Goal: Task Accomplishment & Management: Complete application form

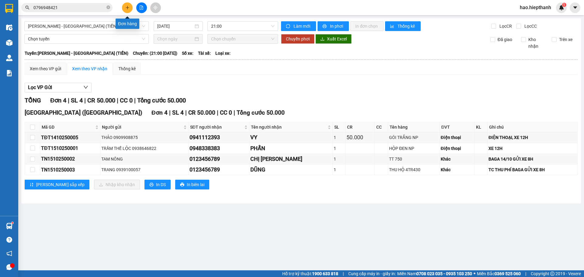
click at [128, 8] on icon "plus" at bounding box center [127, 7] width 4 height 4
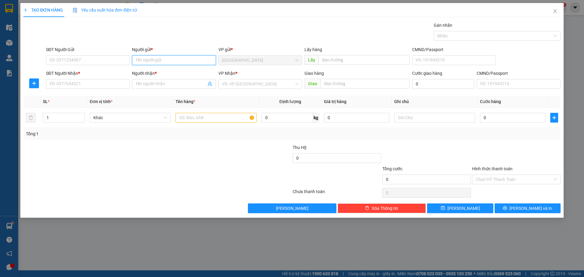
click at [152, 61] on input "Người gửi *" at bounding box center [174, 60] width 84 height 10
type input "KHANH TC"
click at [76, 84] on input "SĐT Người Nhận *" at bounding box center [88, 84] width 84 height 10
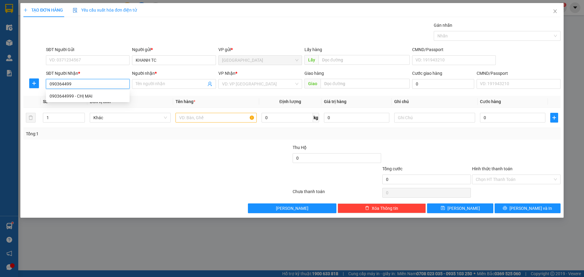
type input "0903644999"
click at [107, 96] on div "0903644999 - CHỊ MAI" at bounding box center [88, 96] width 76 height 7
type input "CHỊ MAI"
type input "0903644999"
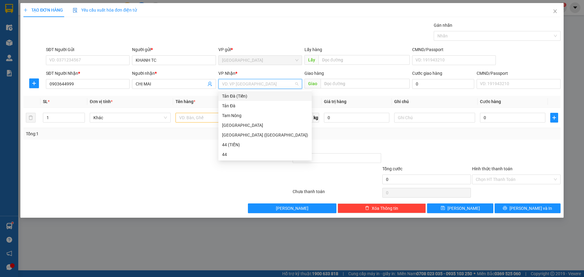
drag, startPoint x: 227, startPoint y: 81, endPoint x: 229, endPoint y: 93, distance: 12.3
click at [227, 82] on input "search" at bounding box center [258, 83] width 72 height 9
click at [233, 142] on div "44 (TIỀN)" at bounding box center [265, 145] width 86 height 7
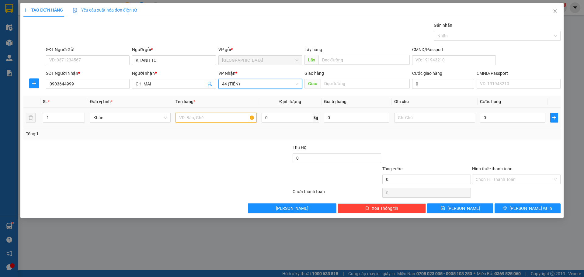
click at [220, 116] on input "text" at bounding box center [216, 118] width 81 height 10
type input "GÓI NP"
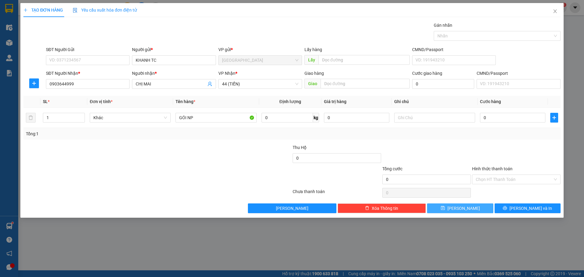
click at [480, 212] on button "[PERSON_NAME]" at bounding box center [460, 209] width 66 height 10
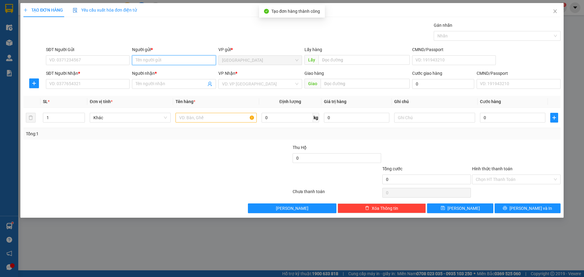
click at [173, 56] on input "Người gửi *" at bounding box center [174, 60] width 84 height 10
type input "X"
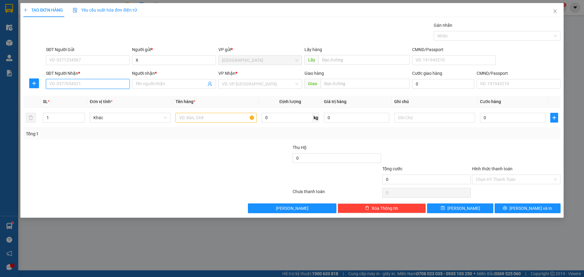
click at [76, 86] on input "SĐT Người Nhận *" at bounding box center [88, 84] width 84 height 10
type input "0123456789"
click at [184, 84] on input "Người nhận *" at bounding box center [171, 84] width 70 height 7
type input "THƯ SHIP"
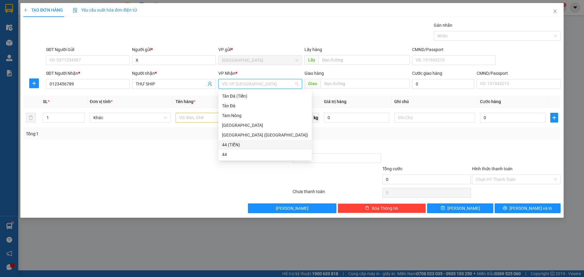
click at [250, 83] on input "search" at bounding box center [258, 83] width 72 height 9
click at [250, 93] on div "Tản Đà (Tiền)" at bounding box center [265, 96] width 86 height 7
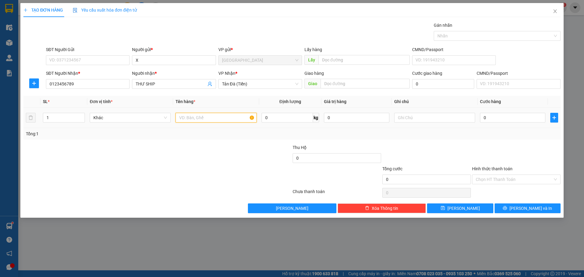
click at [245, 118] on input "text" at bounding box center [216, 118] width 81 height 10
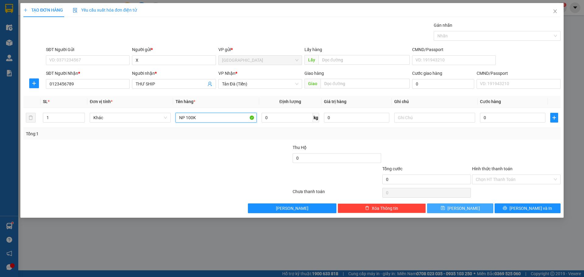
type input "NP 100K"
click at [469, 208] on button "[PERSON_NAME]" at bounding box center [460, 209] width 66 height 10
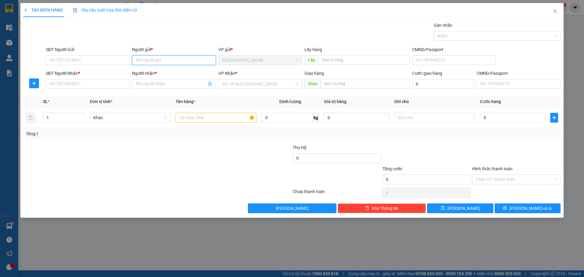
click at [180, 61] on input "Người gửi *" at bounding box center [174, 60] width 84 height 10
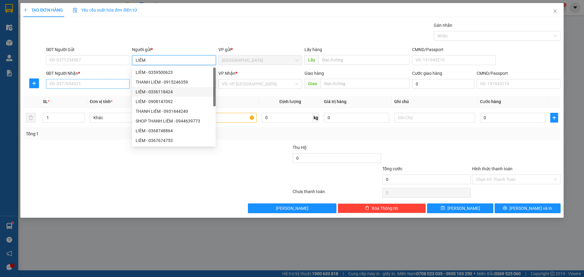
type input "LIÊM"
click at [103, 83] on input "SĐT Người Nhận *" at bounding box center [88, 84] width 84 height 10
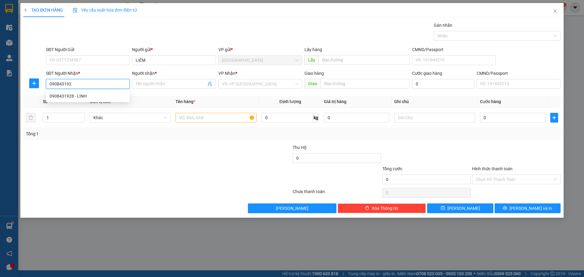
type input "0908431928"
click at [87, 99] on div "0908431928 - LINH" at bounding box center [88, 96] width 76 height 7
type input "LINH"
type input "0908431928"
click at [230, 80] on input "search" at bounding box center [258, 83] width 72 height 9
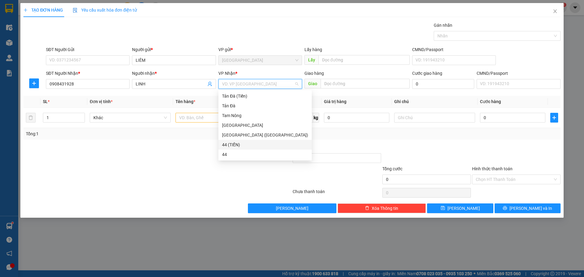
click at [223, 143] on div "44 (TIỀN)" at bounding box center [265, 145] width 86 height 7
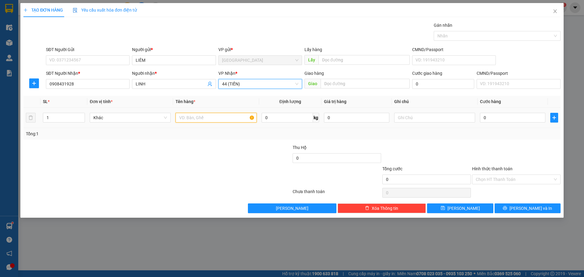
click at [203, 117] on input "text" at bounding box center [216, 118] width 81 height 10
type input "HỘP NP"
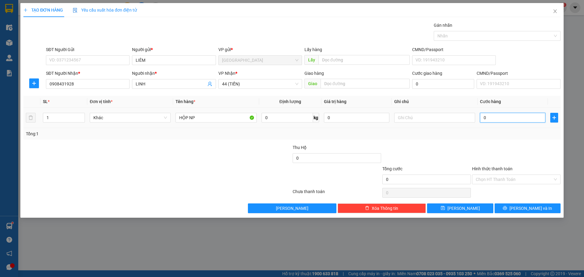
click at [510, 116] on input "0" at bounding box center [512, 118] width 65 height 10
type input "3"
type input "30"
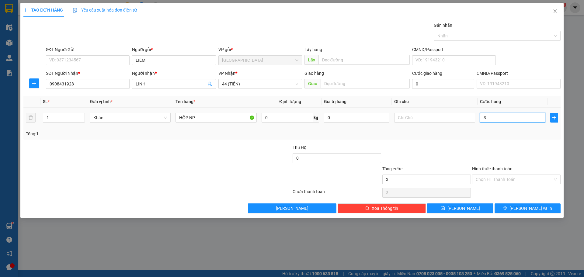
type input "30"
type input "30.000"
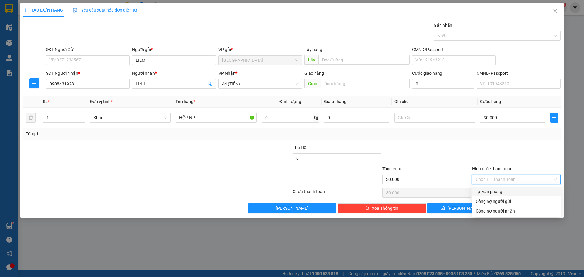
click at [510, 177] on input "Hình thức thanh toán" at bounding box center [514, 179] width 77 height 9
click at [505, 192] on div "Tại văn phòng" at bounding box center [516, 191] width 81 height 7
type input "0"
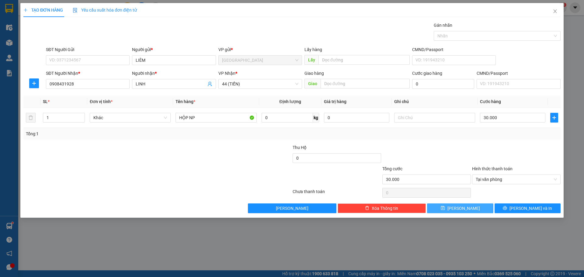
click at [480, 208] on button "[PERSON_NAME]" at bounding box center [460, 209] width 66 height 10
type input "0"
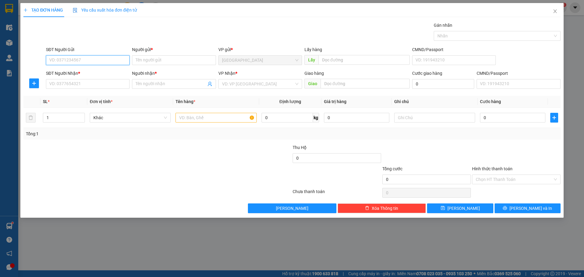
click at [107, 60] on input "SĐT Người Gửi" at bounding box center [88, 60] width 84 height 10
click at [156, 59] on input "Người gửi *" at bounding box center [174, 60] width 84 height 10
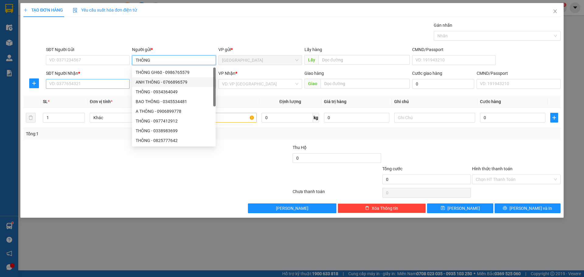
type input "THÔNG"
click at [126, 86] on input "SĐT Người Nhận *" at bounding box center [88, 84] width 84 height 10
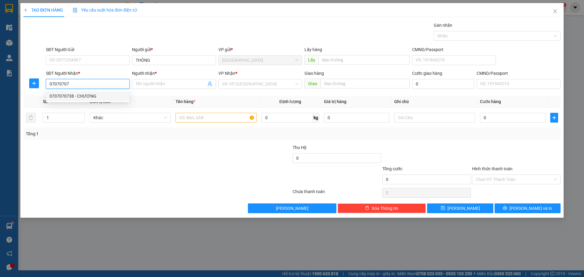
click at [110, 99] on div "0707070738 - CHƯƠNG" at bounding box center [88, 96] width 76 height 7
type input "0707070738"
type input "CHƯƠNG"
type input "0707070738"
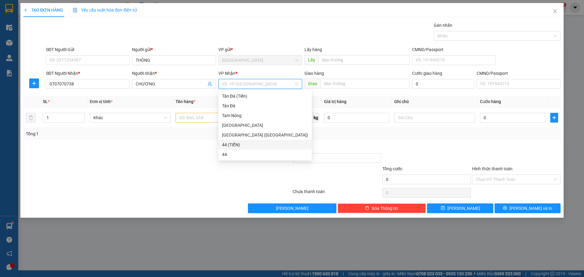
click at [254, 82] on input "search" at bounding box center [258, 83] width 72 height 9
drag, startPoint x: 235, startPoint y: 94, endPoint x: 218, endPoint y: 107, distance: 21.6
click at [234, 94] on div "Tản Đà (Tiền)" at bounding box center [265, 96] width 86 height 7
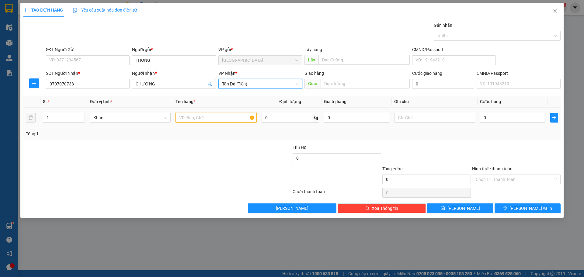
click at [214, 121] on input "text" at bounding box center [216, 118] width 81 height 10
type input "HỘP NP"
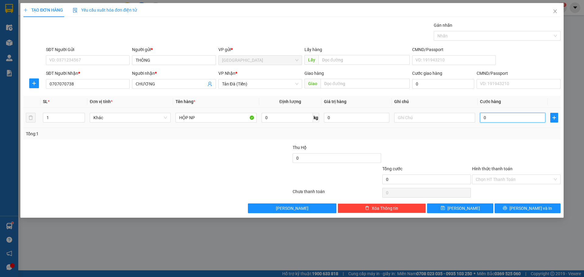
click at [503, 115] on input "0" at bounding box center [512, 118] width 65 height 10
type input "6"
type input "60"
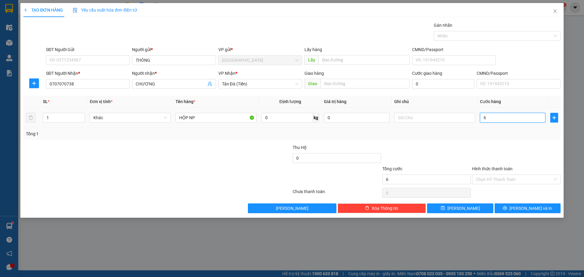
type input "60"
type input "60.000"
click at [499, 177] on input "Hình thức thanh toán" at bounding box center [514, 179] width 77 height 9
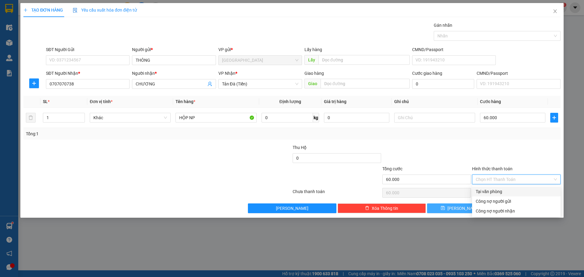
drag, startPoint x: 494, startPoint y: 192, endPoint x: 479, endPoint y: 203, distance: 18.6
click at [493, 192] on div "Tại văn phòng" at bounding box center [516, 191] width 81 height 7
type input "0"
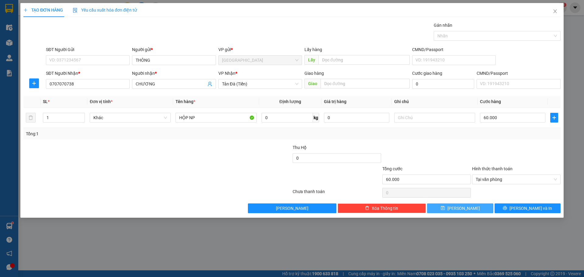
click at [470, 210] on button "[PERSON_NAME]" at bounding box center [460, 209] width 66 height 10
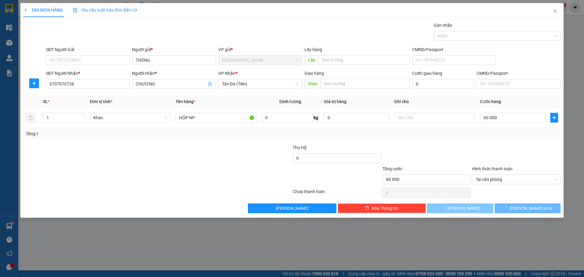
type input "0"
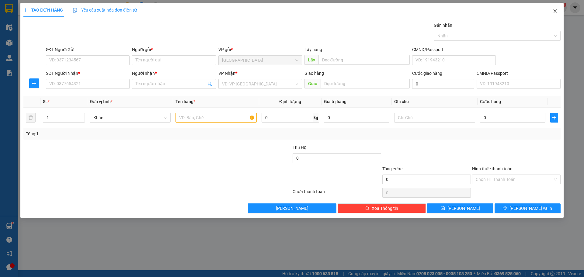
drag, startPoint x: 553, startPoint y: 10, endPoint x: 550, endPoint y: 15, distance: 5.3
click at [553, 10] on icon "close" at bounding box center [555, 11] width 5 height 5
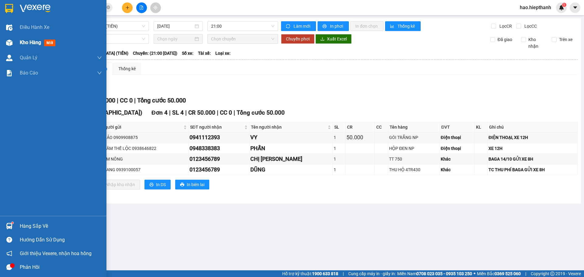
click at [29, 43] on span "Kho hàng" at bounding box center [30, 43] width 21 height 6
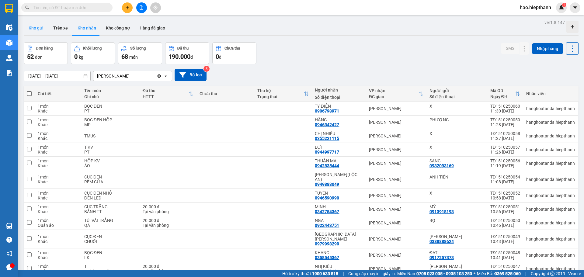
click at [42, 29] on button "Kho gửi" at bounding box center [36, 28] width 25 height 15
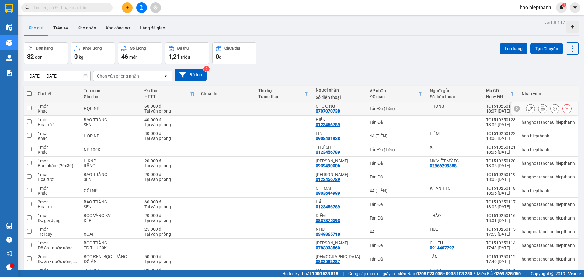
click at [401, 108] on div "Tản Đà (Tiền)" at bounding box center [397, 108] width 54 height 5
checkbox input "true"
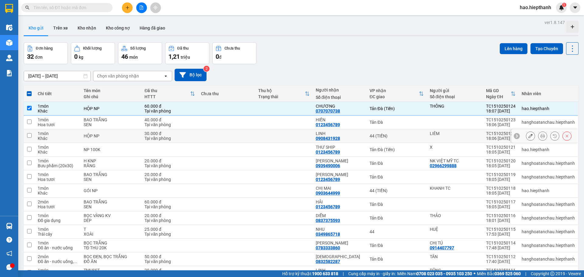
click at [396, 137] on div "44 (TIỀN)" at bounding box center [397, 136] width 54 height 5
checkbox input "true"
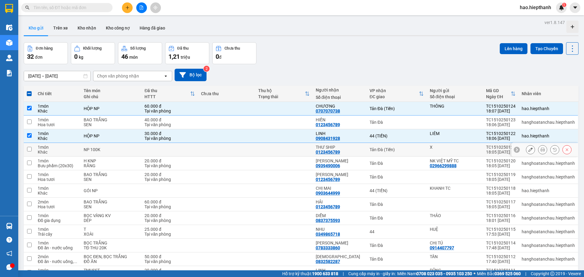
click at [397, 150] on div "Tản Đà (Tiền)" at bounding box center [397, 149] width 54 height 5
checkbox input "true"
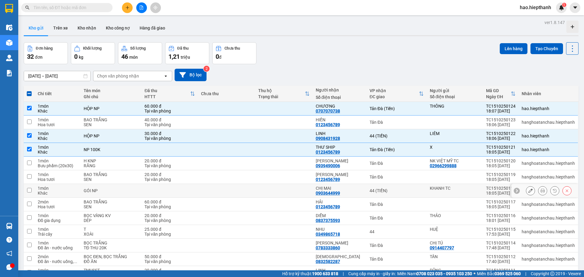
click at [397, 191] on div "44 (TIỀN)" at bounding box center [397, 190] width 54 height 5
checkbox input "true"
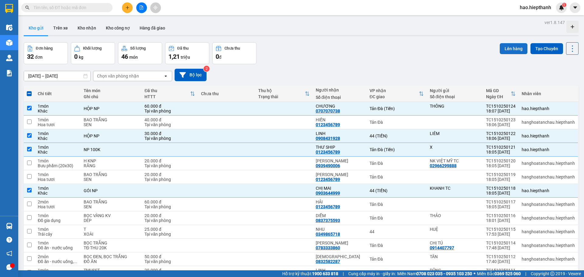
click at [503, 46] on button "Lên hàng" at bounding box center [514, 48] width 28 height 11
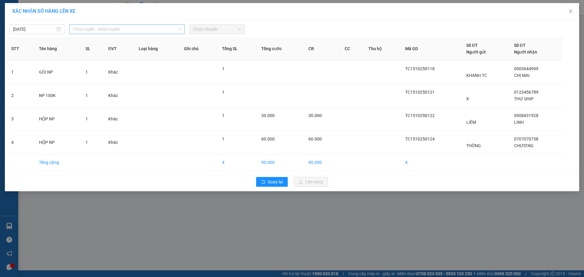
click at [88, 30] on span "Chọn tuyến - nhóm tuyến" at bounding box center [127, 29] width 108 height 9
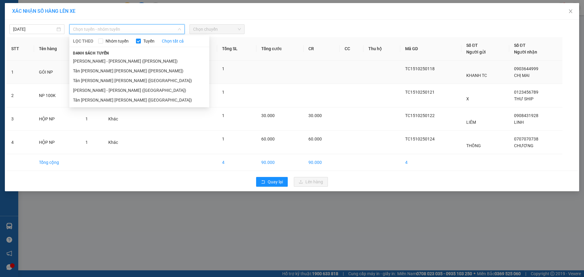
drag, startPoint x: 79, startPoint y: 73, endPoint x: 100, endPoint y: 70, distance: 21.2
click at [82, 73] on li "Tân Châu - Hồ Chí Minh (TIỀN)" at bounding box center [139, 71] width 140 height 10
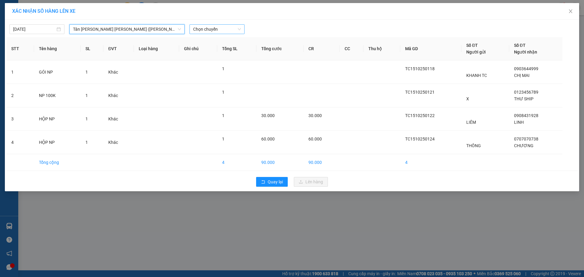
click at [214, 26] on span "Chọn chuyến" at bounding box center [217, 29] width 48 height 9
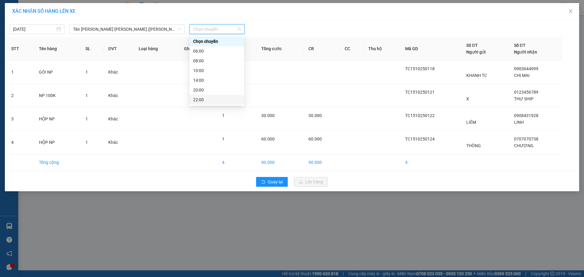
click at [218, 102] on div "22:00" at bounding box center [216, 99] width 47 height 7
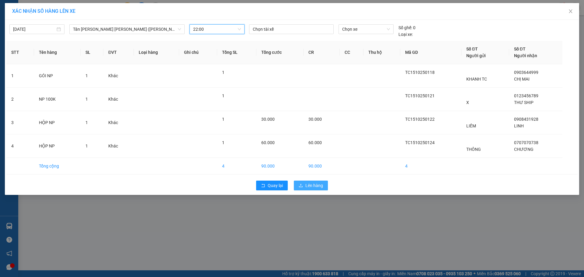
click at [320, 185] on span "Lên hàng" at bounding box center [315, 185] width 18 height 7
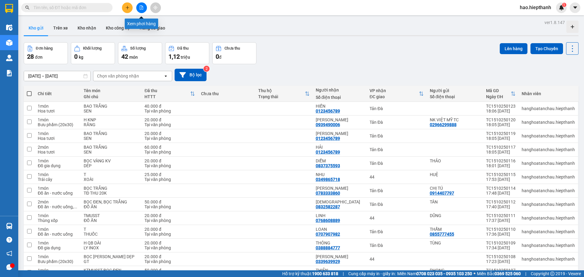
click at [142, 7] on icon "file-add" at bounding box center [141, 7] width 3 height 4
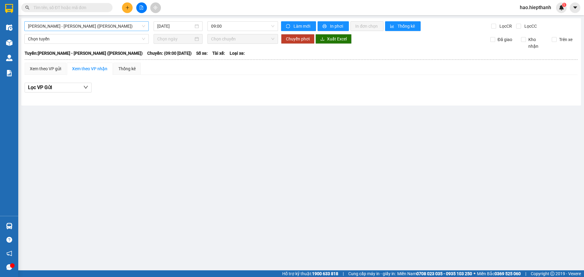
click at [78, 25] on span "[PERSON_NAME] - [GEOGRAPHIC_DATA] (TIỀN)" at bounding box center [86, 26] width 117 height 9
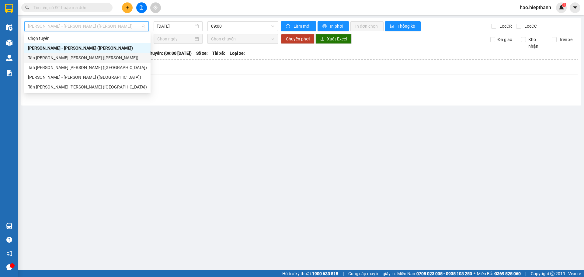
click at [30, 59] on div "Tân Châu - Hồ Chí Minh (TIỀN)" at bounding box center [87, 57] width 119 height 7
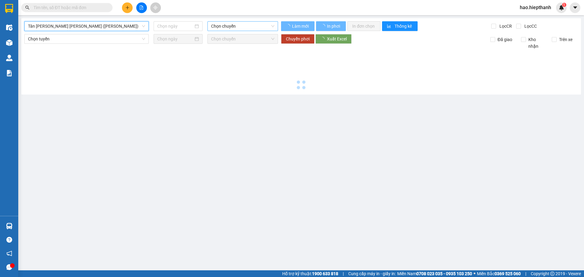
type input "[DATE]"
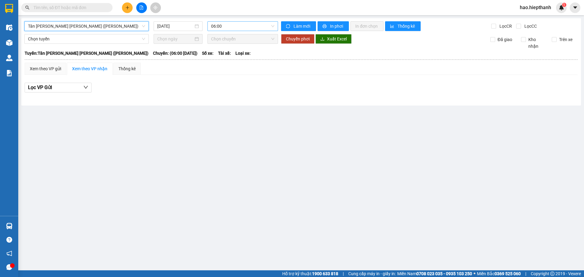
click at [234, 26] on span "06:00" at bounding box center [242, 26] width 63 height 9
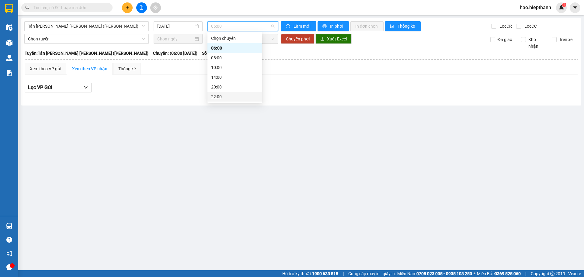
click at [228, 97] on div "22:00" at bounding box center [234, 96] width 47 height 7
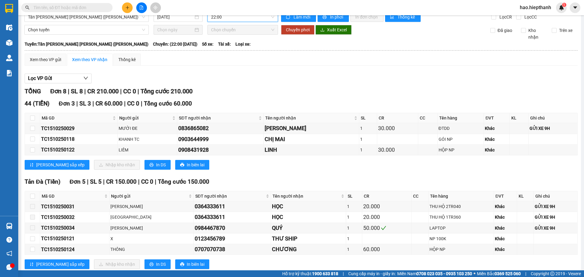
scroll to position [25, 0]
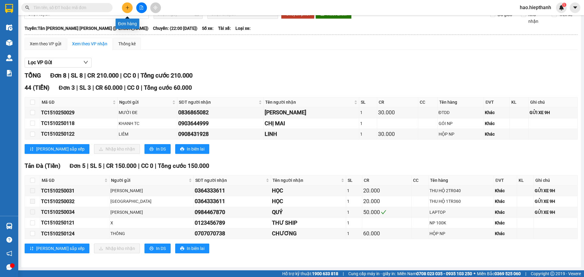
click at [127, 9] on icon "plus" at bounding box center [127, 7] width 4 height 4
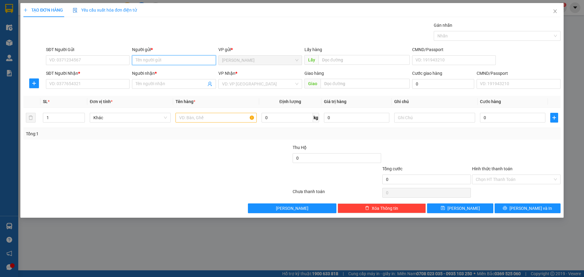
click at [157, 57] on input "Người gửi *" at bounding box center [174, 60] width 84 height 10
type input "X"
drag, startPoint x: 101, startPoint y: 86, endPoint x: 101, endPoint y: 83, distance: 3.3
click at [101, 85] on input "SĐT Người Nhận *" at bounding box center [88, 84] width 84 height 10
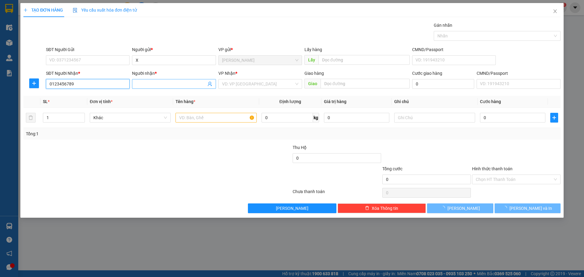
type input "0123456789"
click at [153, 81] on input "Người nhận *" at bounding box center [171, 84] width 70 height 7
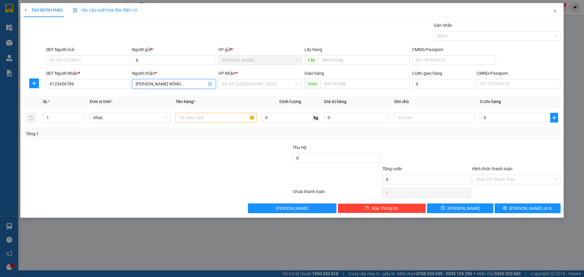
drag, startPoint x: 143, startPoint y: 83, endPoint x: 131, endPoint y: 83, distance: 12.2
click at [131, 83] on div "Người nhận * CHI TAM NÔNG CHI TAM NÔNG" at bounding box center [174, 80] width 86 height 21
type input "GỬI TAM NÔNG"
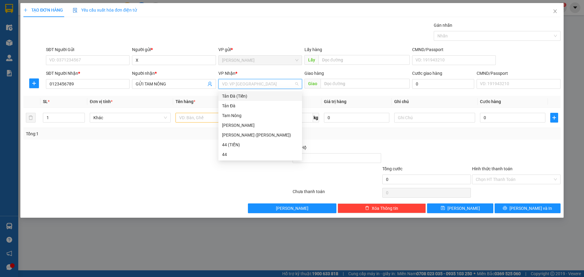
click at [228, 83] on input "search" at bounding box center [258, 83] width 72 height 9
click at [239, 114] on div "Tam Nông" at bounding box center [260, 115] width 76 height 7
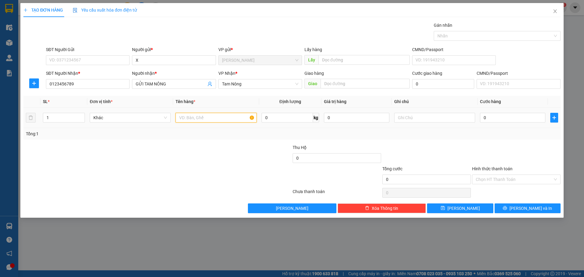
click at [233, 115] on input "text" at bounding box center [216, 118] width 81 height 10
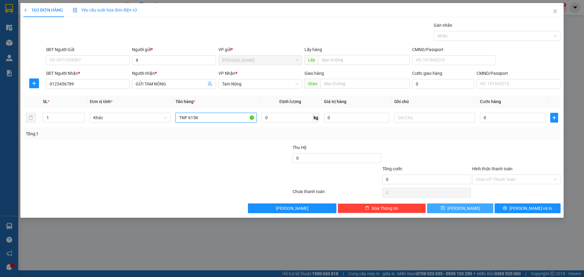
type input "TNP 615K"
click at [445, 210] on icon "save" at bounding box center [443, 208] width 4 height 4
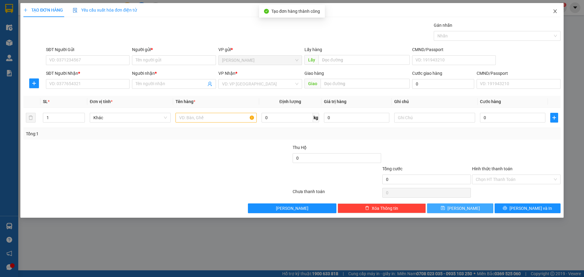
click at [556, 11] on icon "close" at bounding box center [555, 11] width 5 height 5
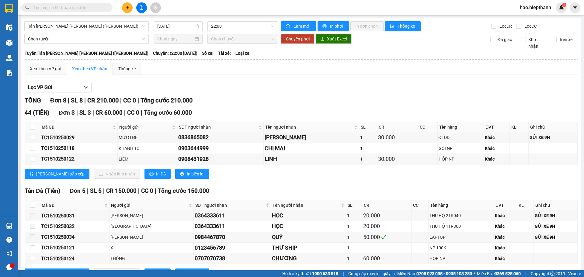
click at [20, 42] on main "Tân Châu - Hồ Chí Minh (TIỀN) 15/10/2025 22:00 Làm mới In phơi In đơn chọn Thốn…" at bounding box center [292, 135] width 584 height 271
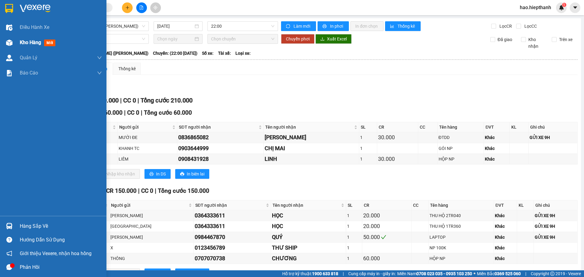
click at [34, 42] on span "Kho hàng" at bounding box center [30, 43] width 21 height 6
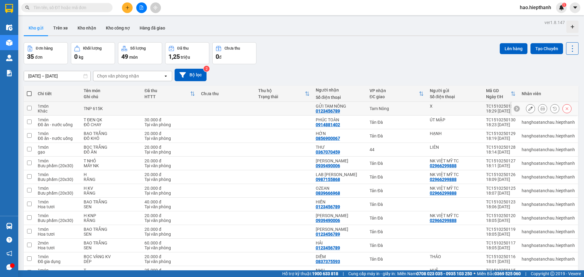
click at [407, 111] on td "Tam Nông" at bounding box center [397, 109] width 60 height 14
checkbox input "true"
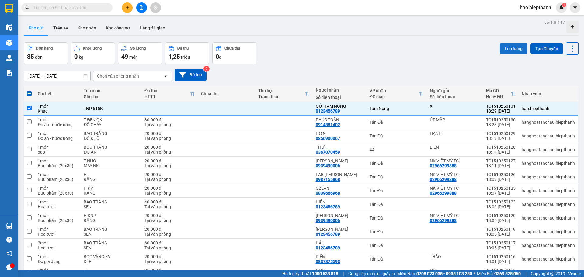
click at [515, 48] on button "Lên hàng" at bounding box center [514, 48] width 28 height 11
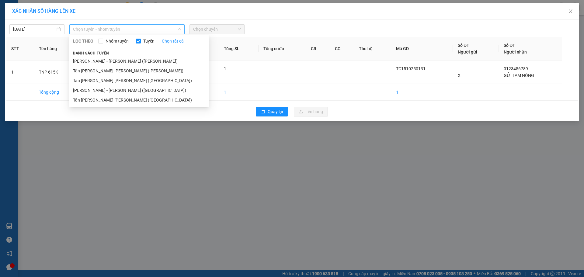
click at [106, 29] on span "Chọn tuyến - nhóm tuyến" at bounding box center [127, 29] width 108 height 9
click at [79, 70] on li "Tân Châu - Hồ Chí Minh (TIỀN)" at bounding box center [139, 71] width 140 height 10
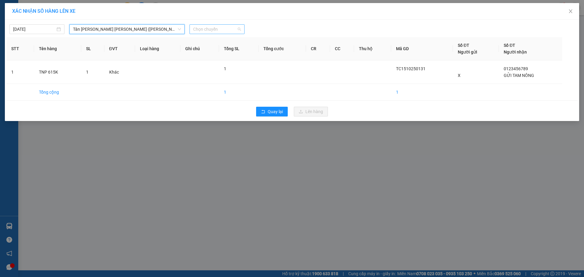
click at [215, 28] on span "Chọn chuyến" at bounding box center [217, 29] width 48 height 9
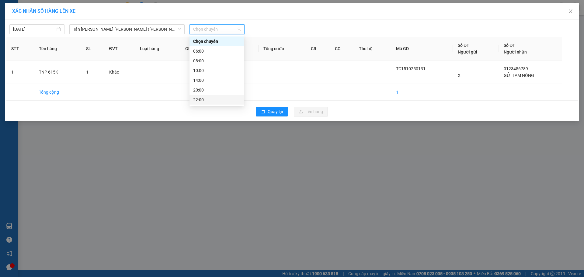
click at [203, 100] on div "22:00" at bounding box center [216, 99] width 47 height 7
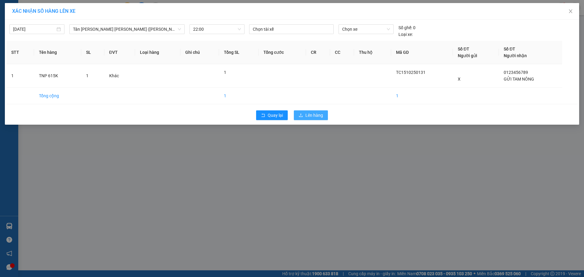
click at [318, 116] on span "Lên hàng" at bounding box center [315, 115] width 18 height 7
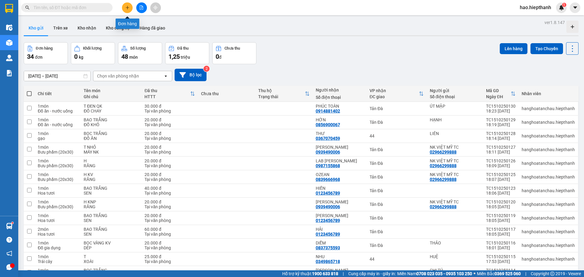
click at [129, 7] on icon "plus" at bounding box center [127, 7] width 4 height 4
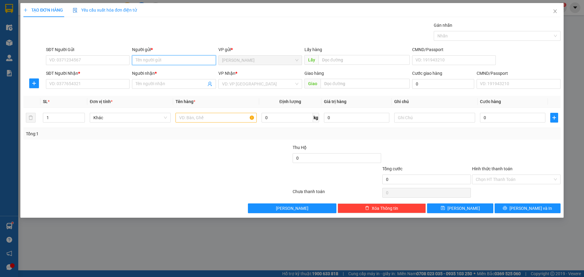
click at [141, 62] on input "Người gửi *" at bounding box center [174, 60] width 84 height 10
type input "X"
click at [115, 84] on input "SĐT Người Nhận *" at bounding box center [88, 84] width 84 height 10
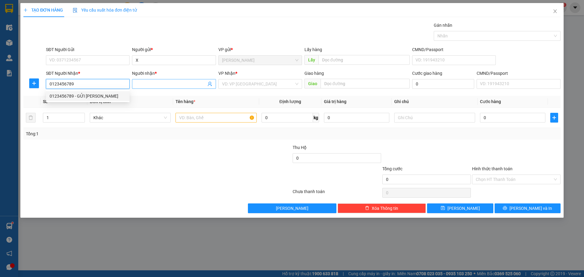
type input "0123456789"
click at [177, 81] on input "Người nhận *" at bounding box center [171, 84] width 70 height 7
type input "GỬI TẢN ĐÀ"
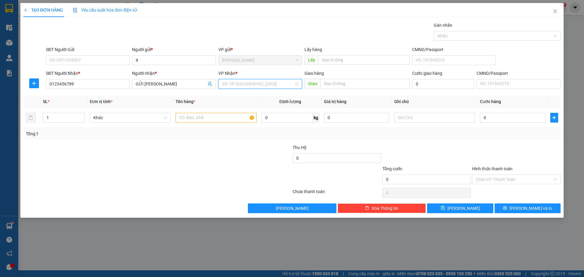
drag, startPoint x: 257, startPoint y: 85, endPoint x: 240, endPoint y: 96, distance: 20.6
click at [257, 86] on input "search" at bounding box center [258, 83] width 72 height 9
click at [239, 96] on div "Tản Đà (Tiền)" at bounding box center [260, 96] width 76 height 7
click at [211, 120] on input "text" at bounding box center [216, 118] width 81 height 10
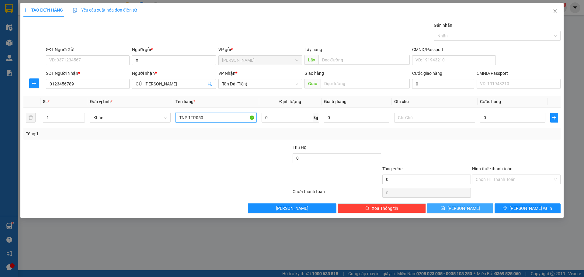
type input "TNP 1TR050"
click at [470, 206] on button "[PERSON_NAME]" at bounding box center [460, 209] width 66 height 10
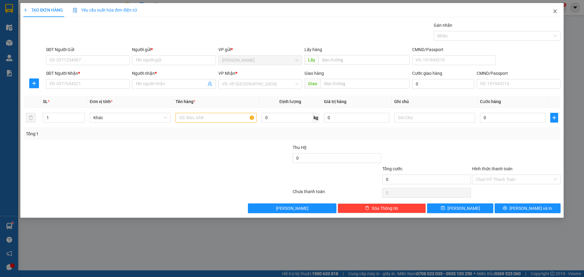
click at [556, 11] on icon "close" at bounding box center [555, 11] width 3 height 4
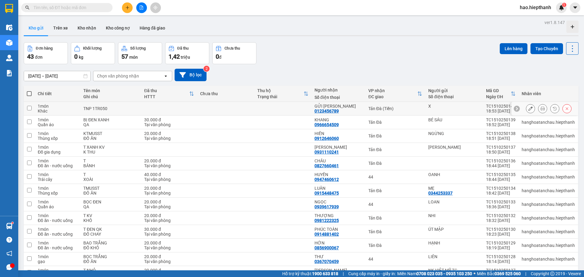
click at [414, 110] on div "Tản Đà (Tiền)" at bounding box center [396, 108] width 54 height 5
checkbox input "true"
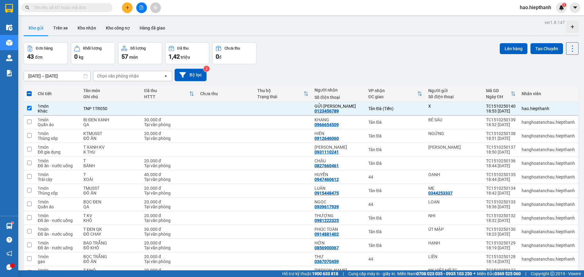
drag, startPoint x: 503, startPoint y: 48, endPoint x: 485, endPoint y: 47, distance: 18.3
click at [500, 47] on button "Lên hàng" at bounding box center [514, 48] width 28 height 11
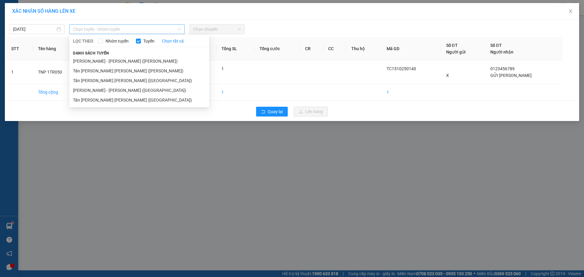
drag, startPoint x: 133, startPoint y: 29, endPoint x: 59, endPoint y: 60, distance: 79.4
click at [129, 31] on span "Chọn tuyến - nhóm tuyến" at bounding box center [127, 29] width 108 height 9
drag, startPoint x: 77, startPoint y: 69, endPoint x: 146, endPoint y: 43, distance: 74.2
click at [78, 68] on li "Tân Châu - Hồ Chí Minh (TIỀN)" at bounding box center [139, 71] width 140 height 10
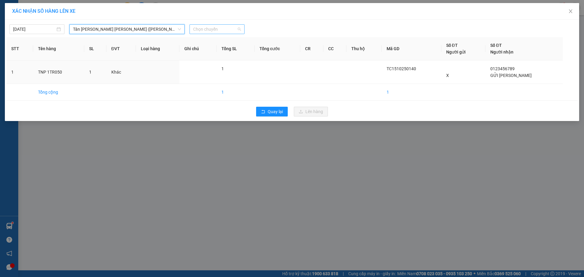
click at [218, 27] on span "Chọn chuyến" at bounding box center [217, 29] width 48 height 9
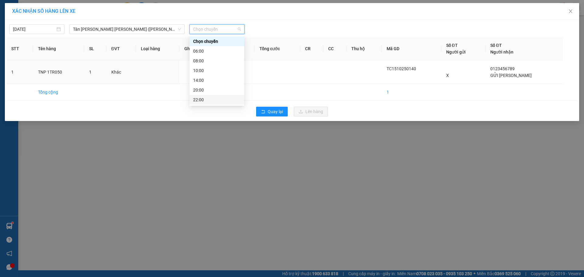
click at [212, 100] on div "22:00" at bounding box center [216, 99] width 47 height 7
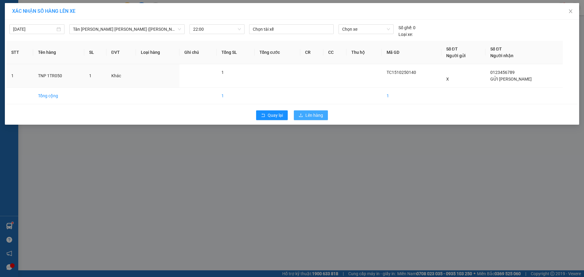
click at [308, 116] on span "Lên hàng" at bounding box center [315, 115] width 18 height 7
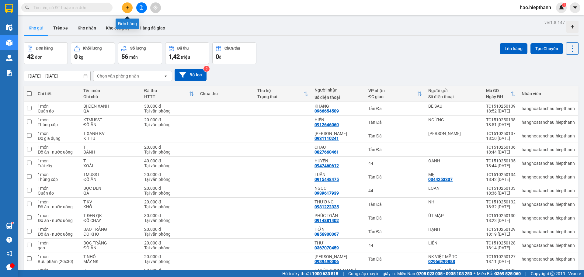
click at [128, 7] on icon "plus" at bounding box center [127, 7] width 0 height 3
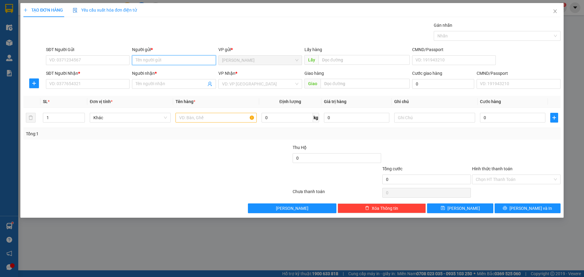
click at [160, 58] on input "Người gửi *" at bounding box center [174, 60] width 84 height 10
type input "X"
click at [109, 84] on input "SĐT Người Nhận *" at bounding box center [88, 84] width 84 height 10
type input "0123456789"
drag, startPoint x: 141, startPoint y: 84, endPoint x: 141, endPoint y: 80, distance: 4.6
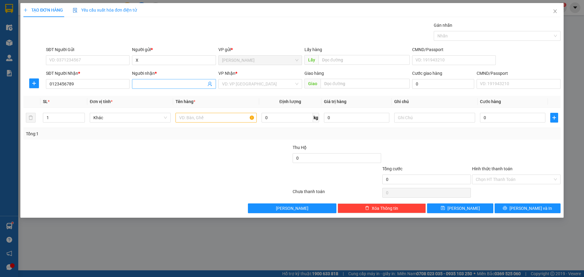
click at [141, 80] on span at bounding box center [174, 84] width 84 height 10
type input "BÍCH NHI"
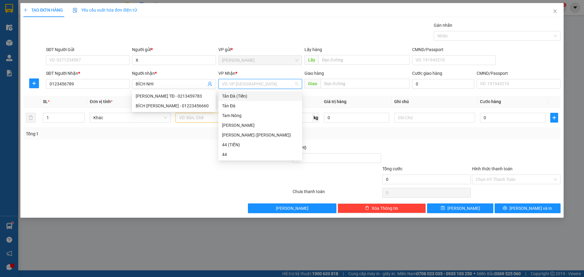
drag, startPoint x: 237, startPoint y: 86, endPoint x: 234, endPoint y: 96, distance: 10.6
click at [238, 86] on input "search" at bounding box center [258, 83] width 72 height 9
click at [234, 96] on div "Tản Đà (Tiền)" at bounding box center [260, 96] width 76 height 7
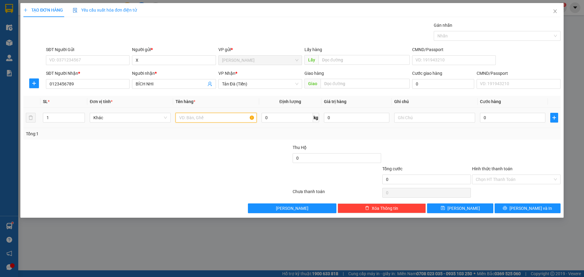
click at [218, 119] on input "text" at bounding box center [216, 118] width 81 height 10
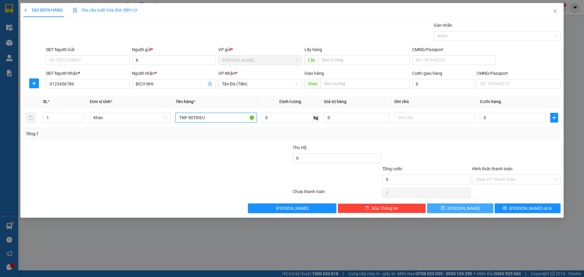
type input "TNP 90TRIEU"
click at [475, 210] on button "[PERSON_NAME]" at bounding box center [460, 209] width 66 height 10
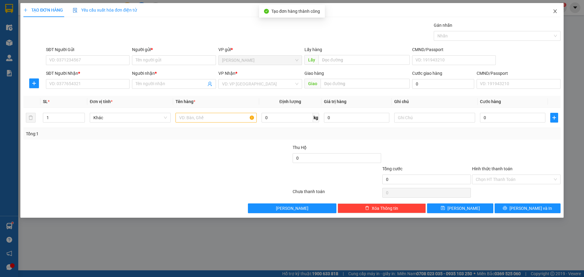
click at [556, 12] on icon "close" at bounding box center [555, 11] width 5 height 5
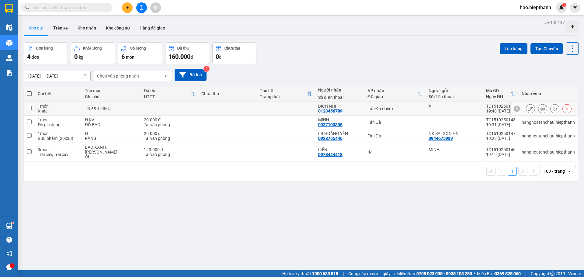
click at [421, 112] on td "Tản Đà (Tiền)" at bounding box center [395, 109] width 61 height 14
checkbox input "true"
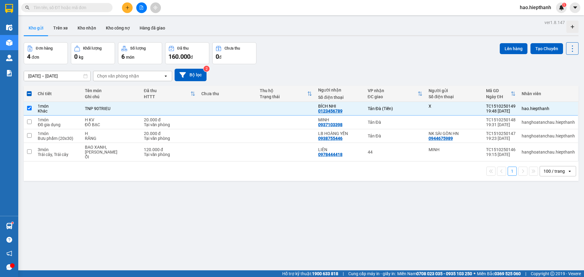
drag, startPoint x: 510, startPoint y: 47, endPoint x: 495, endPoint y: 47, distance: 14.6
click at [501, 47] on button "Lên hàng" at bounding box center [514, 48] width 28 height 11
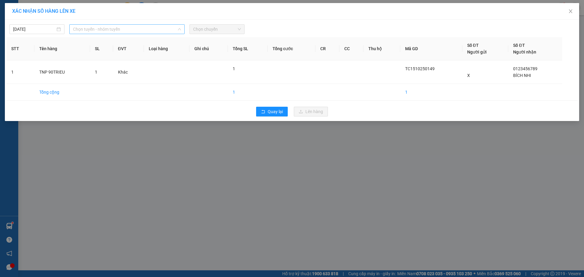
drag, startPoint x: 134, startPoint y: 30, endPoint x: 91, endPoint y: 72, distance: 60.5
click at [133, 32] on span "Chọn tuyến - nhóm tuyến" at bounding box center [127, 29] width 108 height 9
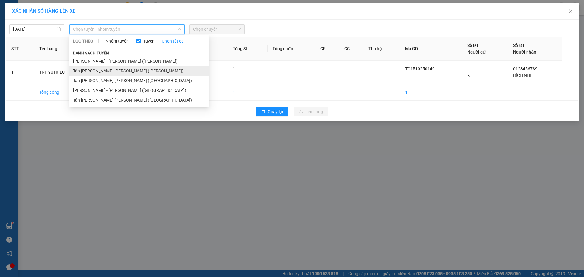
click at [85, 68] on li "Tân Châu - Hồ Chí Minh (TIỀN)" at bounding box center [139, 71] width 140 height 10
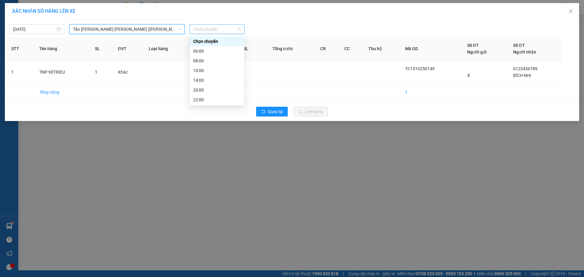
click at [219, 29] on span "Chọn chuyến" at bounding box center [217, 29] width 48 height 9
click at [207, 100] on div "22:00" at bounding box center [216, 99] width 47 height 7
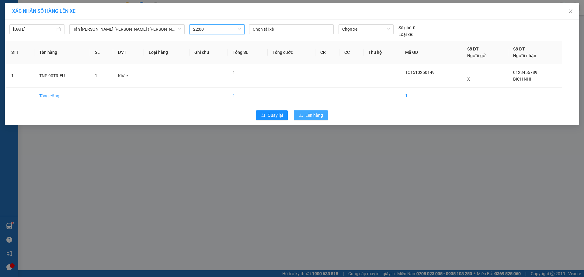
click at [314, 115] on span "Lên hàng" at bounding box center [315, 115] width 18 height 7
